Goal: Task Accomplishment & Management: Use online tool/utility

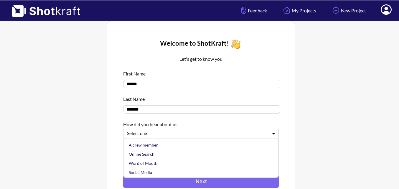
click at [218, 139] on div "Select one" at bounding box center [201, 133] width 156 height 11
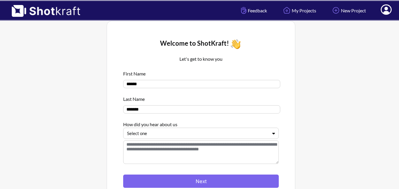
click at [216, 137] on div at bounding box center [197, 133] width 141 height 7
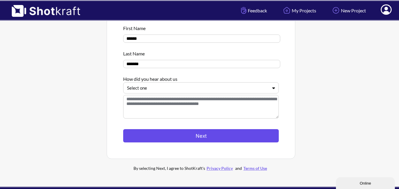
scroll to position [59, 0]
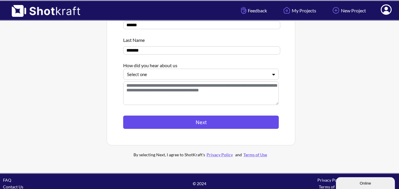
click at [228, 121] on button "Next" at bounding box center [201, 122] width 156 height 13
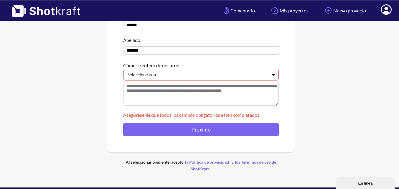
click at [184, 76] on div at bounding box center [197, 74] width 140 height 7
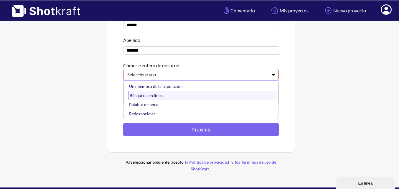
click at [178, 99] on div "Búsqueda en línea" at bounding box center [202, 95] width 149 height 9
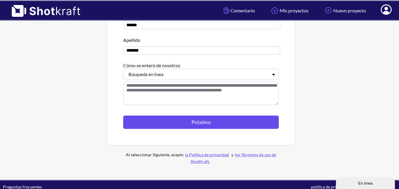
click at [207, 128] on button "Próximo" at bounding box center [201, 122] width 156 height 13
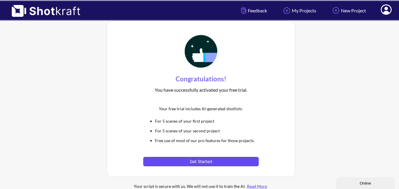
click at [224, 163] on button "Get Started" at bounding box center [200, 161] width 115 height 9
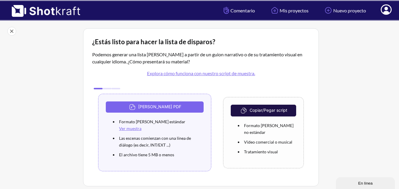
click at [312, 58] on div "¿Estás listo para hacer la lista de disparos? Podemos generar una lista [PERSON…" at bounding box center [201, 107] width 236 height 158
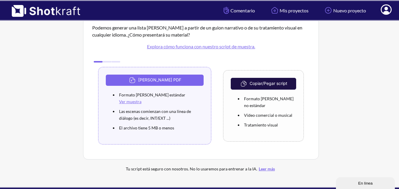
scroll to position [17, 0]
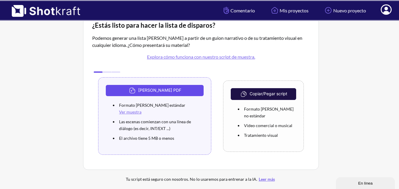
click at [185, 86] on button "[PERSON_NAME] PDF" at bounding box center [155, 90] width 98 height 11
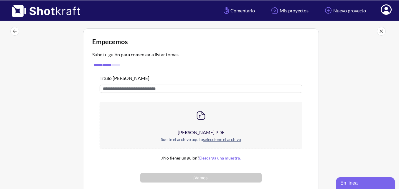
click at [219, 88] on input "text" at bounding box center [201, 89] width 203 height 8
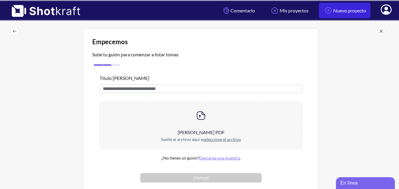
click at [333, 13] on font "Nuevo proyecto" at bounding box center [349, 11] width 33 height 6
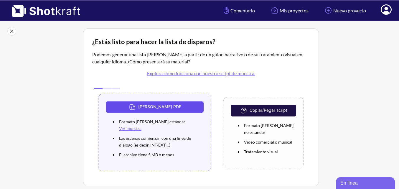
click at [175, 111] on button "[PERSON_NAME] PDF" at bounding box center [155, 106] width 98 height 11
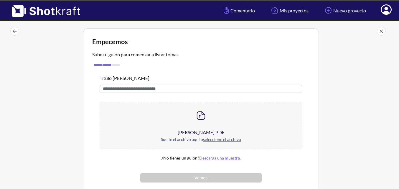
click at [194, 120] on div at bounding box center [201, 115] width 202 height 27
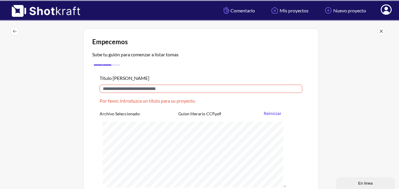
click at [198, 88] on input "text" at bounding box center [201, 89] width 203 height 8
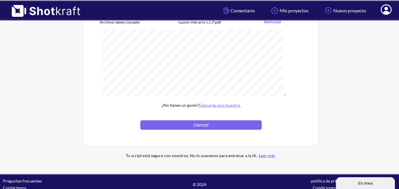
scroll to position [91, 0]
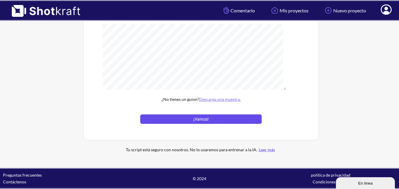
type input "**********"
click at [226, 120] on button "¡Vamos!" at bounding box center [200, 118] width 121 height 9
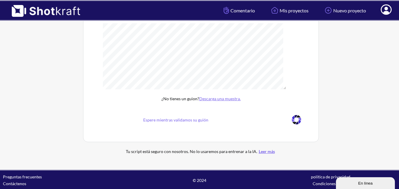
scroll to position [59, 0]
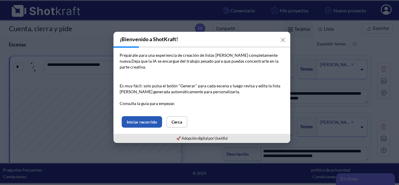
click at [161, 118] on button "Iniciar recorrido" at bounding box center [142, 121] width 40 height 11
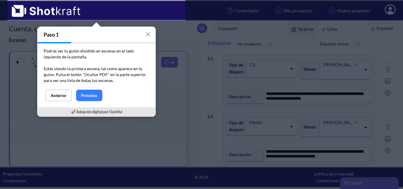
scroll to position [152, 0]
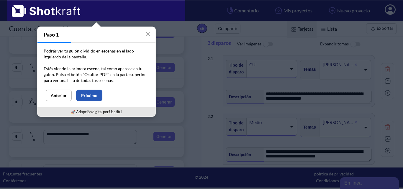
click at [89, 93] on font "Próximo" at bounding box center [89, 95] width 16 height 5
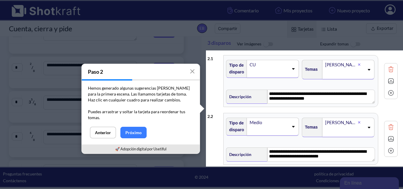
click at [292, 69] on icon at bounding box center [293, 68] width 3 height 1
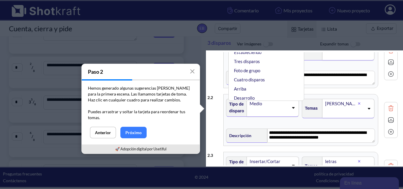
scroll to position [0, 0]
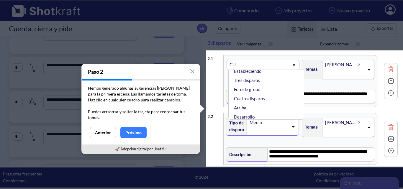
click at [292, 65] on icon at bounding box center [293, 64] width 3 height 1
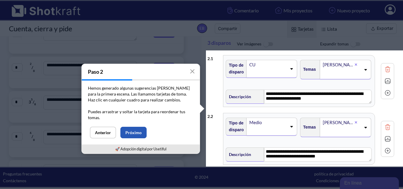
click at [144, 131] on button "Próximo" at bounding box center [133, 132] width 26 height 11
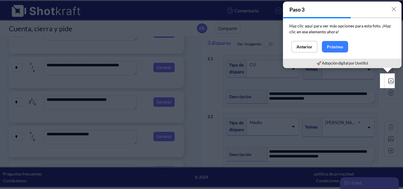
click at [388, 83] on img at bounding box center [390, 81] width 9 height 9
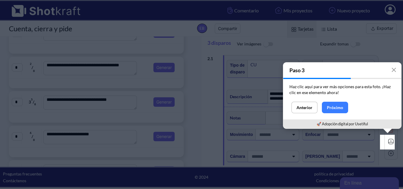
click at [389, 139] on img at bounding box center [390, 141] width 9 height 9
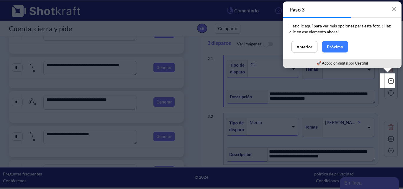
click at [388, 79] on img at bounding box center [390, 81] width 9 height 9
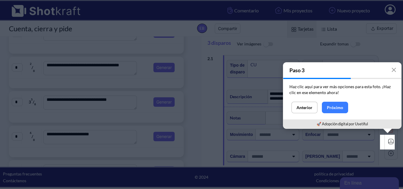
click at [386, 141] on img at bounding box center [390, 141] width 9 height 9
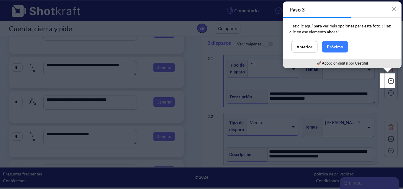
click at [388, 80] on img at bounding box center [390, 81] width 9 height 9
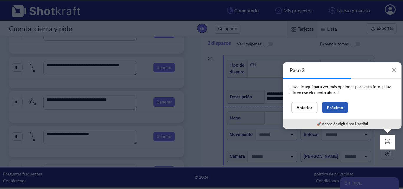
click at [341, 108] on font "Próximo" at bounding box center [335, 107] width 16 height 5
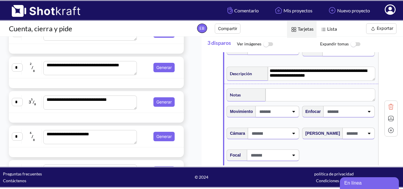
scroll to position [29, 0]
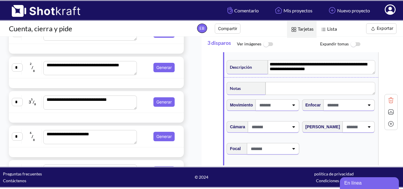
click at [287, 107] on div at bounding box center [273, 105] width 32 height 11
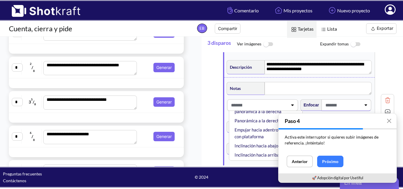
scroll to position [88, 0]
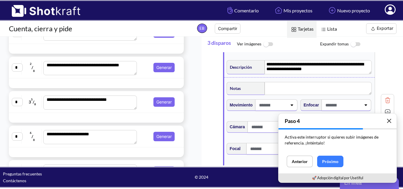
drag, startPoint x: 387, startPoint y: 122, endPoint x: 379, endPoint y: 116, distance: 9.7
click at [387, 121] on icon "button" at bounding box center [388, 120] width 5 height 5
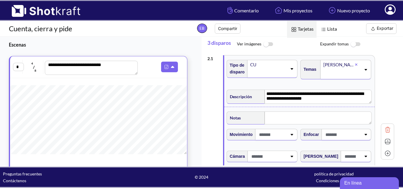
scroll to position [29, 0]
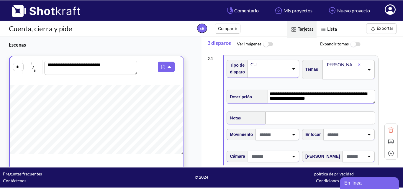
click at [320, 96] on textarea "**********" at bounding box center [321, 97] width 107 height 14
click at [314, 101] on textarea "**********" at bounding box center [321, 97] width 107 height 14
drag, startPoint x: 314, startPoint y: 101, endPoint x: 286, endPoint y: 96, distance: 29.1
click at [286, 96] on textarea "**********" at bounding box center [321, 97] width 107 height 14
click at [308, 100] on textarea "**********" at bounding box center [321, 97] width 107 height 14
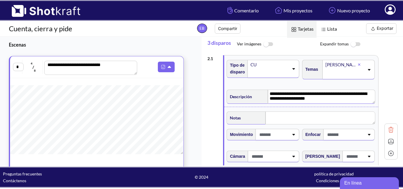
drag, startPoint x: 307, startPoint y: 100, endPoint x: 263, endPoint y: 95, distance: 44.3
click at [263, 95] on div "**********" at bounding box center [300, 96] width 148 height 16
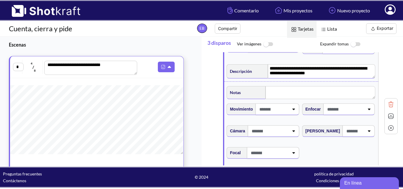
scroll to position [88, 0]
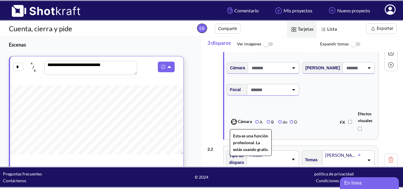
click at [268, 123] on label "B" at bounding box center [269, 121] width 7 height 5
click at [280, 123] on label "do" at bounding box center [282, 121] width 9 height 5
click at [289, 123] on label "D" at bounding box center [293, 121] width 8 height 5
click at [257, 124] on label "A" at bounding box center [258, 121] width 7 height 5
click at [258, 123] on label "A" at bounding box center [258, 121] width 7 height 5
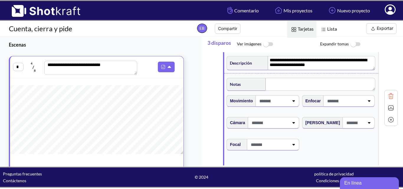
scroll to position [29, 0]
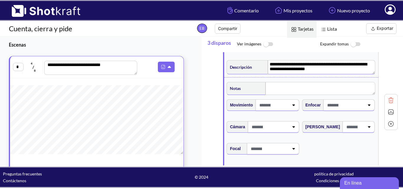
click at [295, 152] on div at bounding box center [273, 148] width 52 height 11
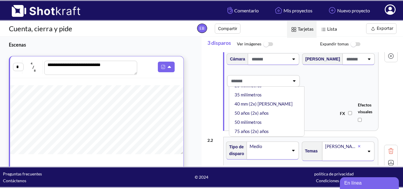
scroll to position [88, 0]
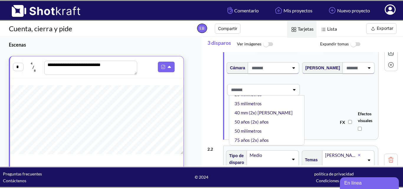
click at [279, 88] on span at bounding box center [259, 90] width 60 height 10
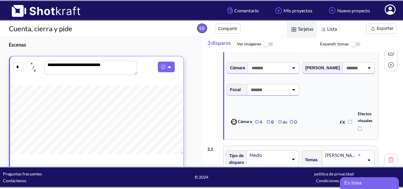
click at [294, 70] on icon at bounding box center [293, 68] width 8 height 4
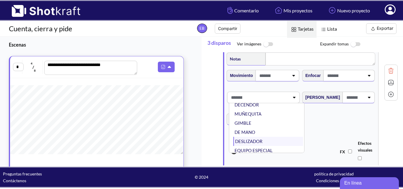
scroll to position [0, 0]
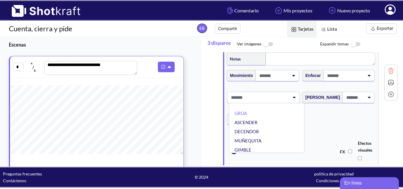
click at [279, 96] on span at bounding box center [259, 98] width 60 height 10
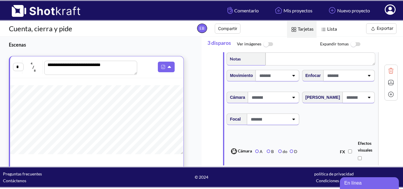
click at [345, 96] on span at bounding box center [355, 98] width 21 height 10
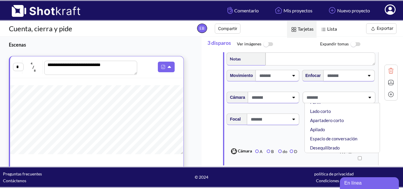
scroll to position [102, 0]
click at [341, 98] on span at bounding box center [335, 98] width 60 height 10
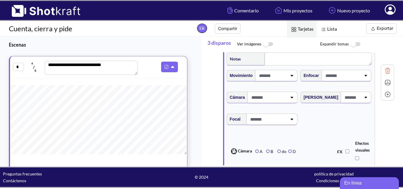
click at [129, 84] on div "**********" at bounding box center [98, 113] width 178 height 115
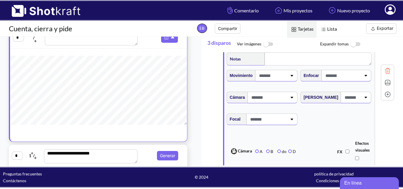
scroll to position [0, 0]
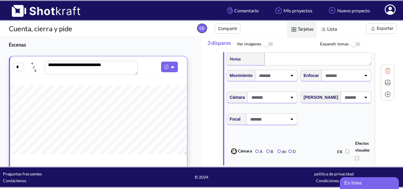
click at [29, 64] on span "4 / 8" at bounding box center [33, 67] width 19 height 14
click at [15, 69] on input "*" at bounding box center [18, 67] width 11 height 8
click at [170, 65] on icon at bounding box center [173, 67] width 6 height 5
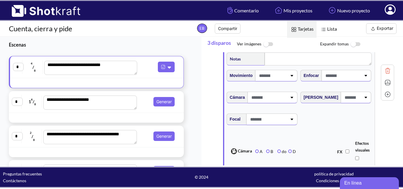
click at [271, 42] on img at bounding box center [267, 44] width 13 height 13
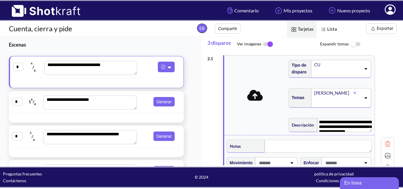
click at [268, 45] on img at bounding box center [267, 44] width 13 height 12
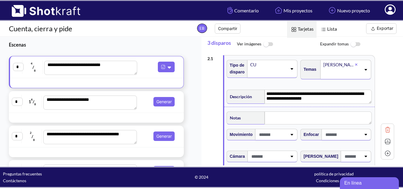
click at [351, 42] on img at bounding box center [354, 44] width 13 height 13
click at [354, 43] on img at bounding box center [354, 44] width 13 height 12
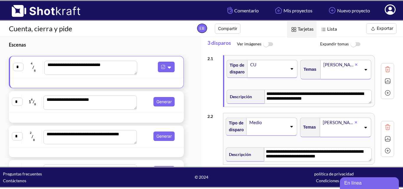
click at [354, 43] on img at bounding box center [354, 44] width 13 height 13
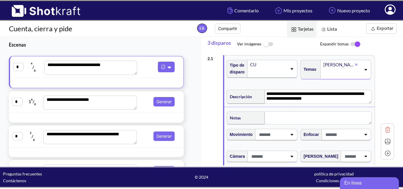
click at [354, 43] on img at bounding box center [354, 44] width 13 height 12
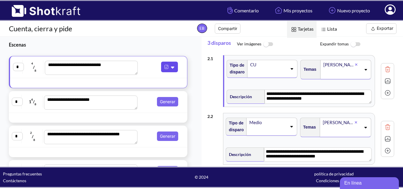
click at [165, 65] on img at bounding box center [166, 67] width 8 height 8
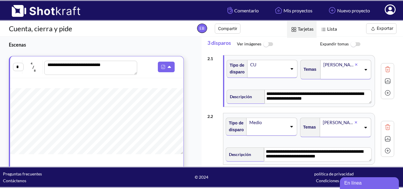
click at [325, 28] on img at bounding box center [323, 30] width 8 height 8
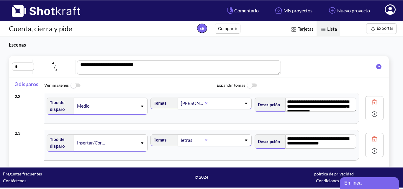
scroll to position [42, 0]
